Goal: Task Accomplishment & Management: Use online tool/utility

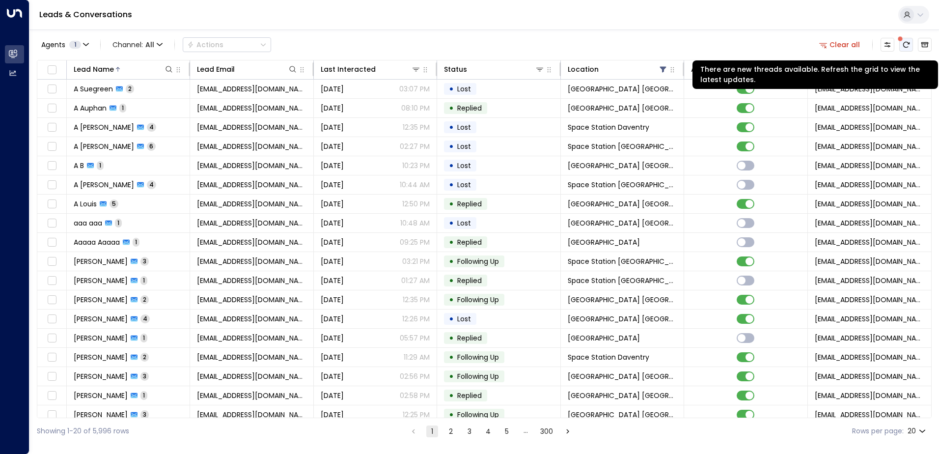
click at [906, 44] on icon "There are new threads available. Refresh the grid to view the latest updates." at bounding box center [906, 45] width 8 height 8
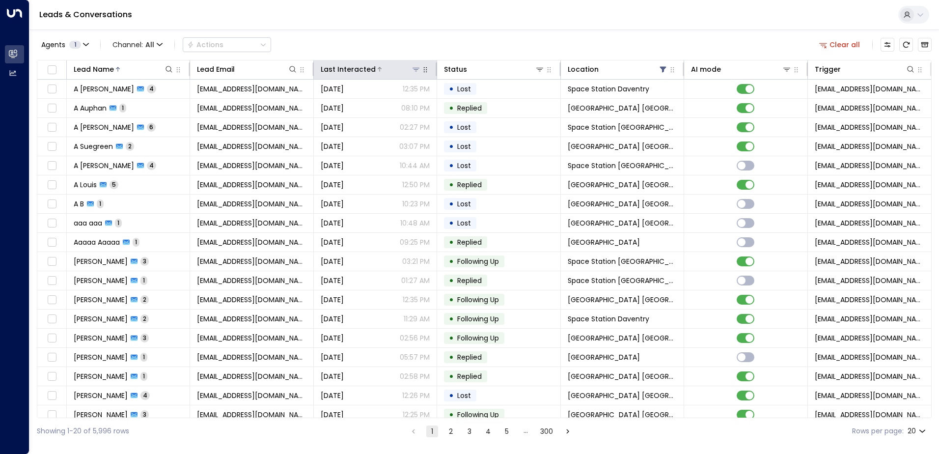
click at [397, 70] on div at bounding box center [398, 69] width 45 height 10
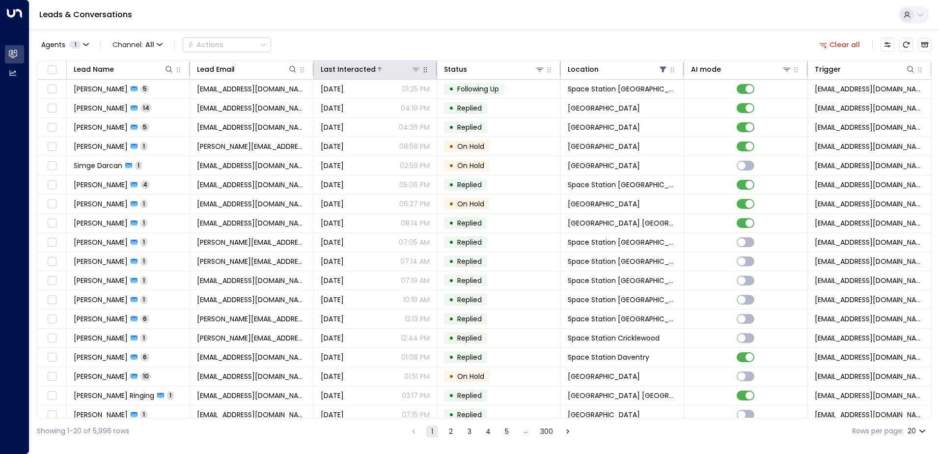
click at [397, 70] on div at bounding box center [398, 69] width 45 height 10
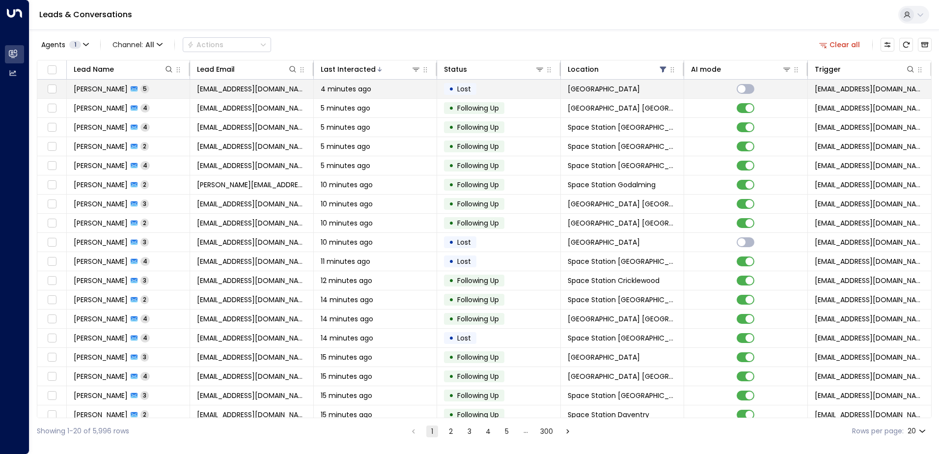
click at [124, 94] on td "[PERSON_NAME] 5" at bounding box center [128, 89] width 123 height 19
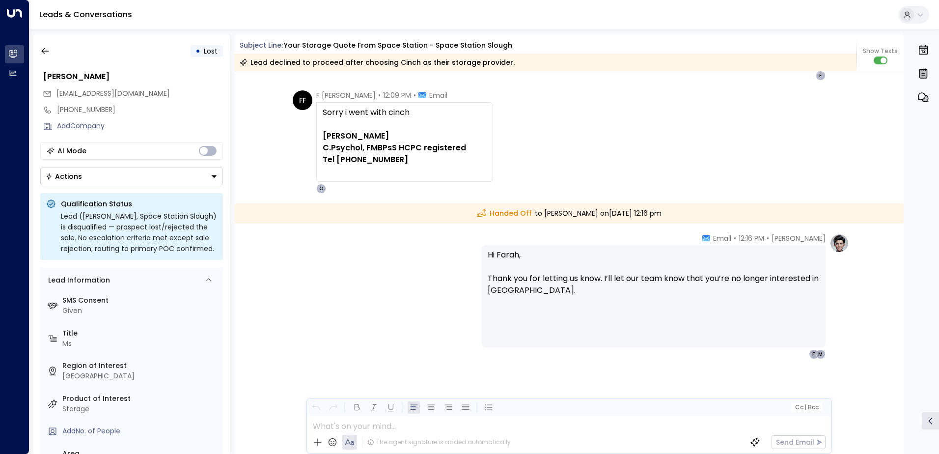
scroll to position [1685, 0]
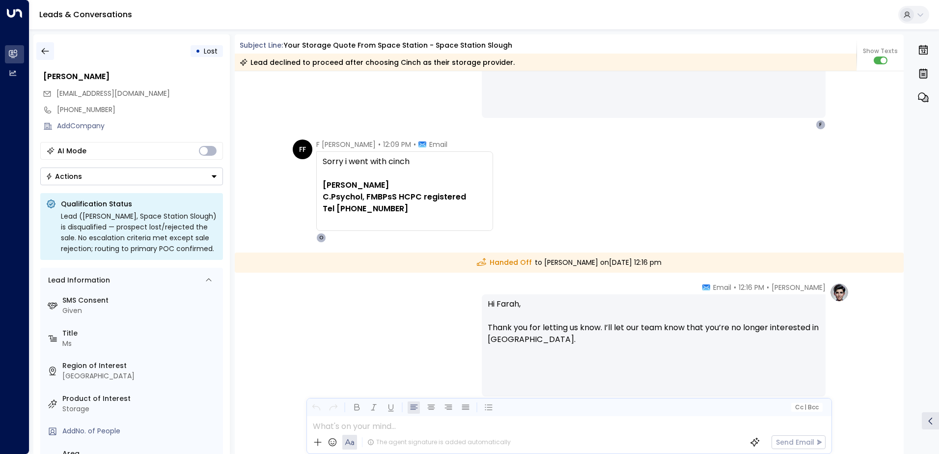
click at [50, 52] on icon "button" at bounding box center [45, 51] width 10 height 10
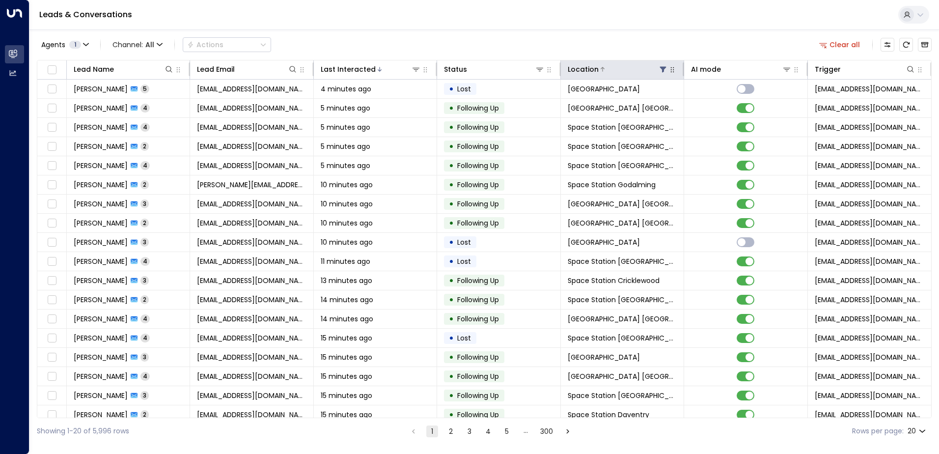
click at [662, 70] on icon at bounding box center [663, 69] width 8 height 8
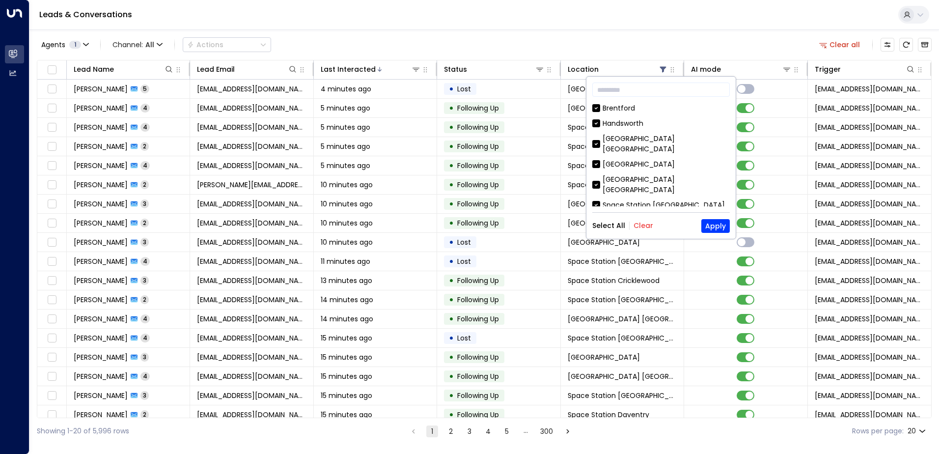
click at [648, 227] on button "Clear" at bounding box center [643, 225] width 20 height 8
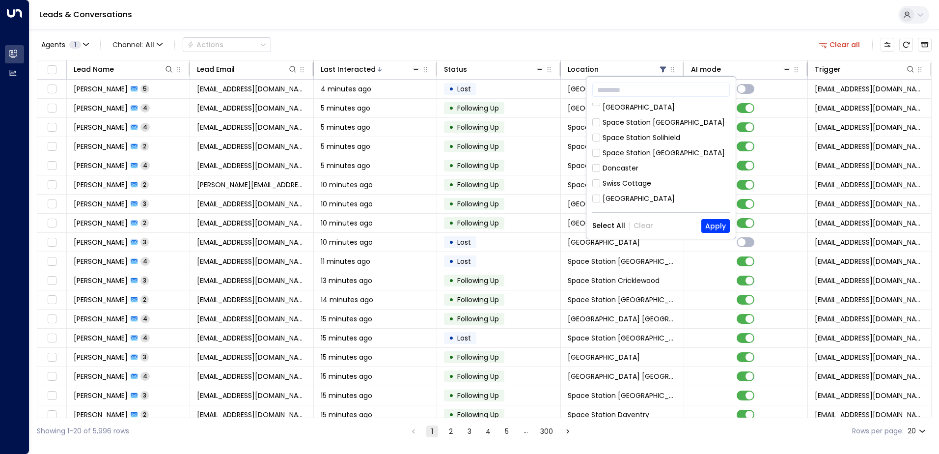
scroll to position [59, 0]
click at [664, 171] on div "Space Station [GEOGRAPHIC_DATA]" at bounding box center [664, 176] width 122 height 10
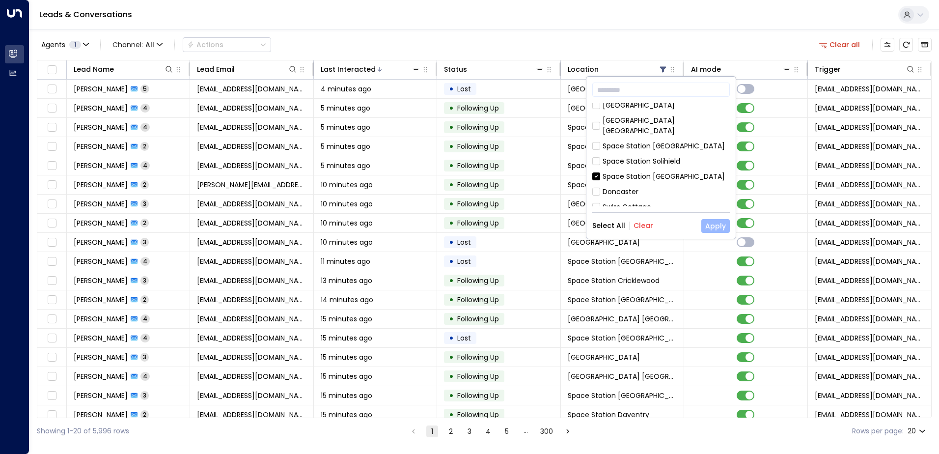
click at [716, 226] on button "Apply" at bounding box center [715, 226] width 28 height 14
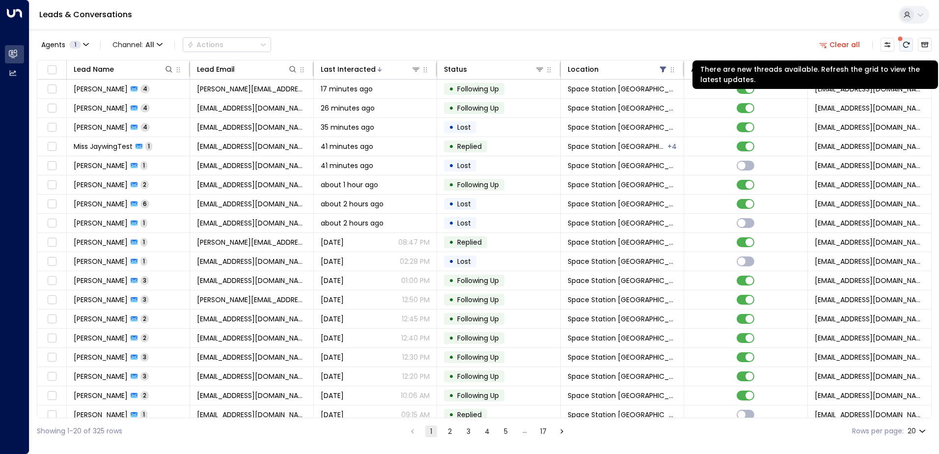
click at [909, 44] on icon "There are new threads available. Refresh the grid to view the latest updates." at bounding box center [906, 45] width 6 height 6
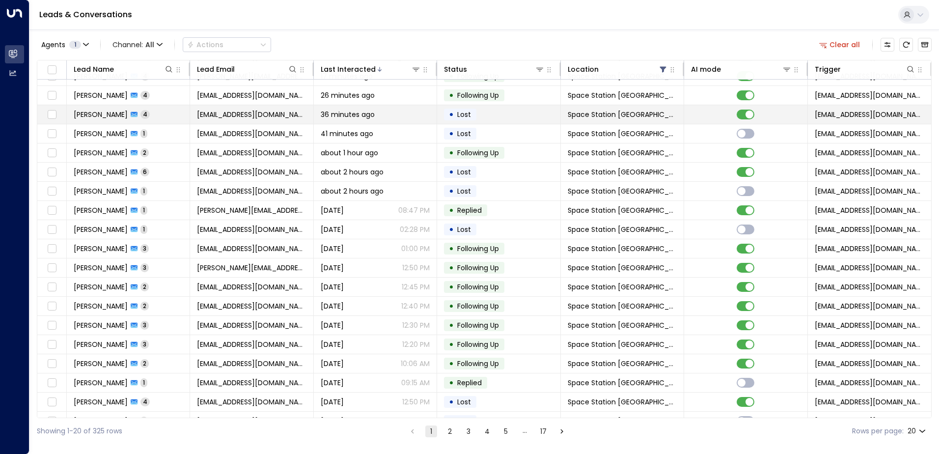
scroll to position [48, 0]
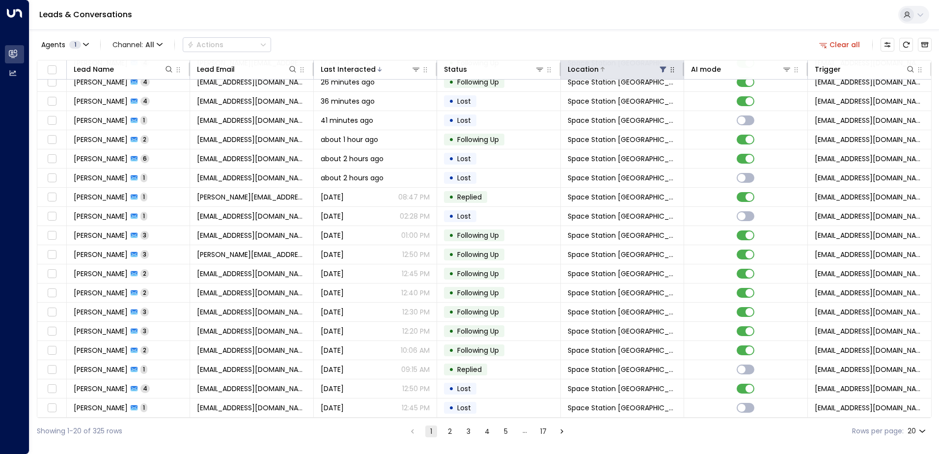
click at [660, 69] on icon at bounding box center [663, 70] width 6 height 6
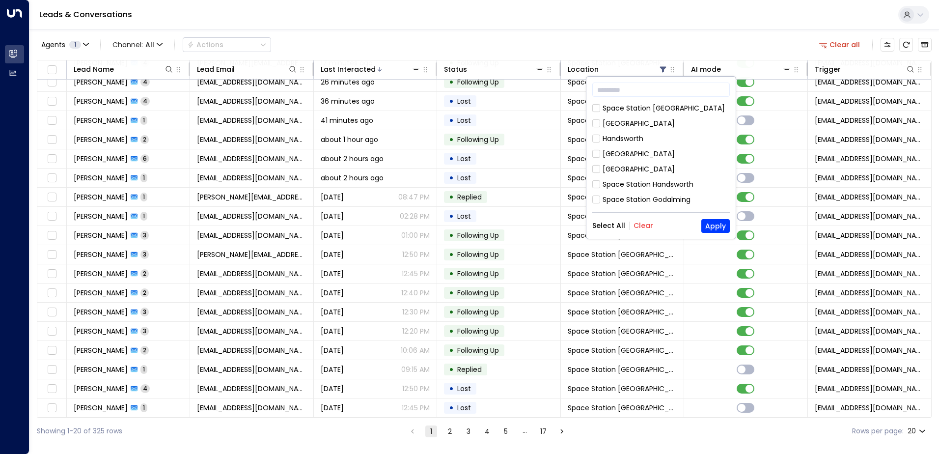
click at [653, 34] on div "Agents 1 Channel: All Actions Clear all Lead Name Lead Email Last Interacted St…" at bounding box center [484, 236] width 895 height 414
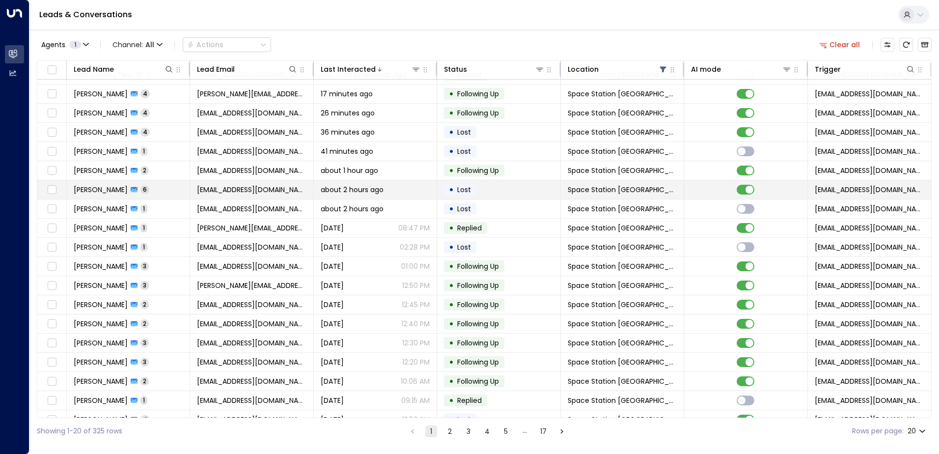
scroll to position [0, 0]
